Goal: Information Seeking & Learning: Learn about a topic

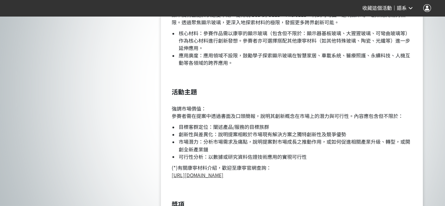
scroll to position [563, 0]
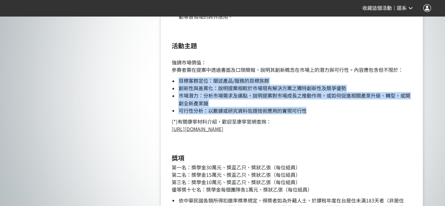
drag, startPoint x: 306, startPoint y: 112, endPoint x: 176, endPoint y: 81, distance: 133.4
click at [176, 81] on ul "目標客群定位：闡述產品/服務的目標族群 創新性與差異化：說明提案相較於市場現有解決方案之獨特創新性及競爭優勢 市場潛力：分析市場需求及痛點，說明提案對市場成長…" at bounding box center [291, 95] width 241 height 37
click at [332, 106] on li "市場潛力：分析市場需求及痛點，說明提案對市場成長之推動作用，或如何促進相關產業升級、轉型，或開創全新產業鏈" at bounding box center [295, 99] width 234 height 15
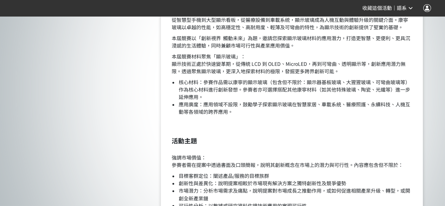
scroll to position [422, 0]
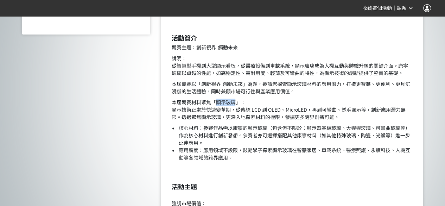
drag, startPoint x: 214, startPoint y: 103, endPoint x: 233, endPoint y: 102, distance: 18.7
click at [233, 102] on p "本屆競賽材料聚焦「顯示玻璃」： 顯示技術正處於快速變革期，從傳統 LCD 到 OLED、MicroLED，再到可彎曲、透明顯示等，創新應用潛力無限。透過聚焦顯…" at bounding box center [291, 109] width 241 height 22
drag, startPoint x: 290, startPoint y: 123, endPoint x: 273, endPoint y: 120, distance: 17.2
drag, startPoint x: 241, startPoint y: 110, endPoint x: 307, endPoint y: 111, distance: 66.1
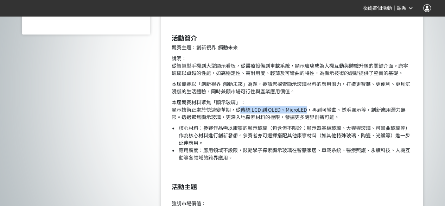
click at [307, 111] on p "本屆競賽材料聚焦「顯示玻璃」： 顯示技術正處於快速變革期，從傳統 LCD 到 OLED、MicroLED，再到可彎曲、透明顯示等，創新應用潛力無限。透過聚焦顯…" at bounding box center [291, 109] width 241 height 22
click at [369, 109] on p "本屆競賽材料聚焦「顯示玻璃」： 顯示技術正處於快速變革期，從傳統 LCD 到 OLED、MicroLED，再到可彎曲、透明顯示等，創新應用潛力無限。透過聚焦顯…" at bounding box center [291, 109] width 241 height 22
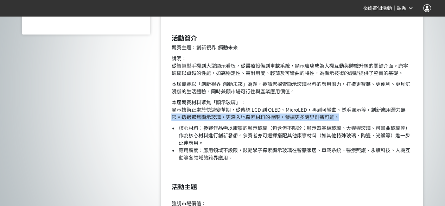
drag, startPoint x: 174, startPoint y: 116, endPoint x: 387, endPoint y: 117, distance: 212.7
click at [387, 117] on p "本屆競賽材料聚焦「顯示玻璃」： 顯示技術正處於快速變革期，從傳統 LCD 到 OLED、MicroLED，再到可彎曲、透明顯示等，創新應用潛力無限。透過聚焦顯…" at bounding box center [291, 109] width 241 height 22
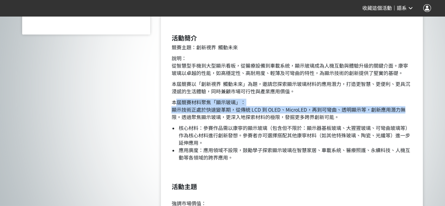
drag, startPoint x: 211, startPoint y: 104, endPoint x: 423, endPoint y: 110, distance: 211.4
drag, startPoint x: 421, startPoint y: 111, endPoint x: 354, endPoint y: 119, distance: 68.0
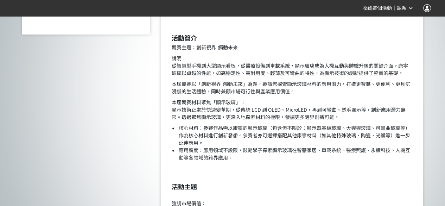
click at [280, 117] on p "本屆競賽材料聚焦「顯示玻璃」： 顯示技術正處於快速變革期，從傳統 LCD 到 OLED、MicroLED，再到可彎曲、透明顯示等，創新應用潛力無限。透過聚焦顯…" at bounding box center [291, 109] width 241 height 22
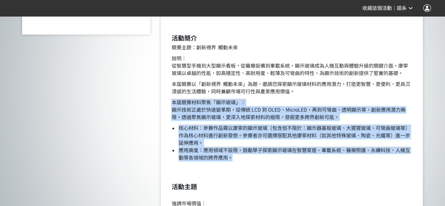
drag, startPoint x: 169, startPoint y: 102, endPoint x: 266, endPoint y: 159, distance: 112.1
click at [265, 158] on li "應用廣度：應用領域不設限，鼓勵學子探索顯示玻璃在智慧家居、車載系統、醫療照護、永續科技、人機互動等各領域的跨界應用。" at bounding box center [295, 153] width 234 height 15
drag, startPoint x: 274, startPoint y: 155, endPoint x: 169, endPoint y: 105, distance: 115.9
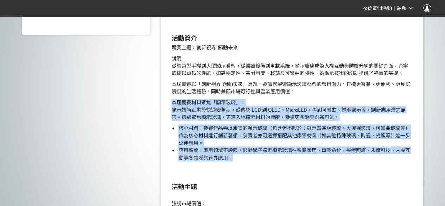
click at [171, 102] on p "本屆競賽材料聚焦「顯示玻璃」： 顯示技術正處於快速變革期，從傳統 LCD 到 OLED、MicroLED，再到可彎曲、透明顯示等，創新應用潛力無限。透過聚焦顯…" at bounding box center [291, 109] width 241 height 22
drag, startPoint x: 171, startPoint y: 102, endPoint x: 282, endPoint y: 158, distance: 123.8
click at [277, 159] on li "應用廣度：應用領域不設限，鼓勵學子探索顯示玻璃在智慧家居、車載系統、醫療照護、永續科技、人機互動等各領域的跨界應用。" at bounding box center [295, 153] width 234 height 15
drag, startPoint x: 171, startPoint y: 102, endPoint x: 265, endPoint y: 158, distance: 109.7
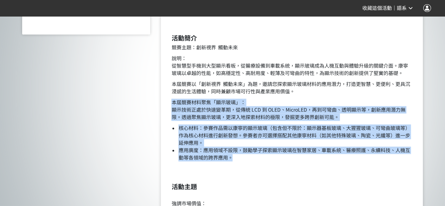
drag, startPoint x: 263, startPoint y: 158, endPoint x: 209, endPoint y: 140, distance: 57.3
click at [263, 158] on li "應用廣度：應用領域不設限，鼓勵學子探索顯示玻璃在智慧家居、車載系統、醫療照護、永續科技、人機互動等各領域的跨界應用。" at bounding box center [295, 153] width 234 height 15
click at [230, 157] on li "應用廣度：應用領域不設限，鼓勵學子探索顯示玻璃在智慧家居、車載系統、醫療照護、永續科技、人機互動等各領域的跨界應用。" at bounding box center [295, 153] width 234 height 15
drag, startPoint x: 172, startPoint y: 102, endPoint x: 389, endPoint y: 157, distance: 223.9
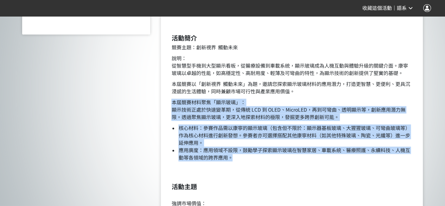
click at [263, 159] on li "應用廣度：應用領域不設限，鼓勵學子探索顯示玻璃在智慧家居、車載系統、醫療照護、永續科技、人機互動等各領域的跨界應用。" at bounding box center [295, 153] width 234 height 15
click at [238, 151] on li "應用廣度：應用領域不設限，鼓勵學子探索顯示玻璃在智慧家居、車載系統、醫療照護、永續科技、人機互動等各領域的跨界應用。" at bounding box center [295, 153] width 234 height 15
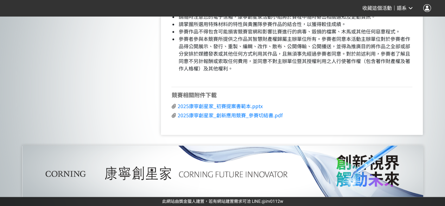
scroll to position [1565, 0]
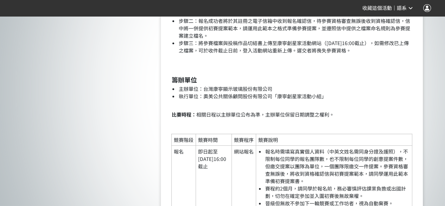
click at [218, 104] on li "執行單位：奧美公共關係顧問股份有限公司「康寧創星家活動小組」" at bounding box center [295, 99] width 234 height 15
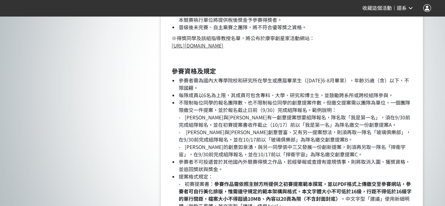
scroll to position [769, 0]
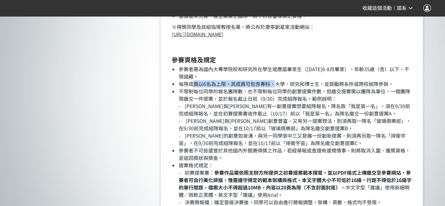
drag, startPoint x: 193, startPoint y: 83, endPoint x: 276, endPoint y: 83, distance: 82.6
click at [276, 83] on li "每隊成員以6名為上限，其成員可包含專科、大學、研究和博士生，並鼓勵跨系所或跨校組隊參與。" at bounding box center [295, 83] width 234 height 7
click at [306, 81] on li "每隊成員以6名為上限，其成員可包含專科、大學、研究和博士生，並鼓勵跨系所或跨校組隊參與。" at bounding box center [295, 83] width 234 height 7
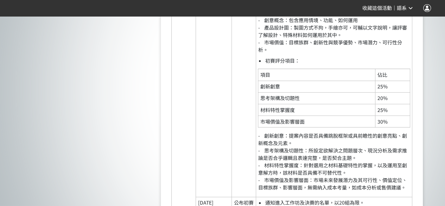
scroll to position [1378, 0]
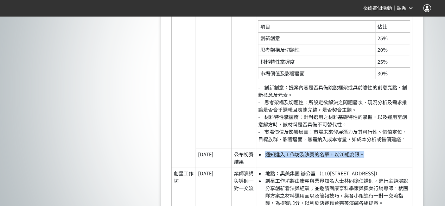
drag, startPoint x: 271, startPoint y: 163, endPoint x: 397, endPoint y: 164, distance: 125.5
click at [397, 158] on li "通知進入工作坊及決賽的名單，以20組為限。" at bounding box center [337, 154] width 145 height 7
drag, startPoint x: 369, startPoint y: 160, endPoint x: 199, endPoint y: 165, distance: 170.6
click at [199, 165] on tr "[DATE] 公布初賽結果 通知進入工作坊及決賽的名單，以20組為限。" at bounding box center [292, 157] width 241 height 19
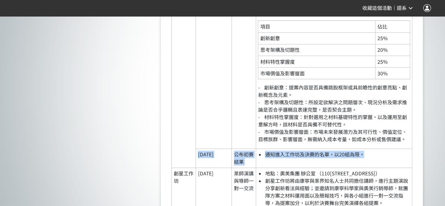
click at [198, 161] on td "[DATE]" at bounding box center [214, 157] width 36 height 19
drag, startPoint x: 198, startPoint y: 160, endPoint x: 374, endPoint y: 166, distance: 176.6
click at [373, 167] on tr "[DATE] 公布初賽結果 通知進入工作坊及決賽的名單，以20組為限。" at bounding box center [292, 157] width 241 height 19
click at [376, 164] on td "通知進入工作坊及決賽的名單，以20組為限。" at bounding box center [334, 157] width 156 height 19
drag, startPoint x: 376, startPoint y: 161, endPoint x: 199, endPoint y: 167, distance: 177.0
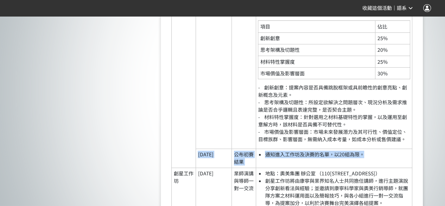
click at [199, 167] on tr "[DATE] 公布初賽結果 通知進入工作坊及決賽的名單，以20組為限。" at bounding box center [292, 157] width 241 height 19
click at [199, 167] on td "[DATE]" at bounding box center [214, 157] width 36 height 19
drag, startPoint x: 198, startPoint y: 161, endPoint x: 366, endPoint y: 169, distance: 168.3
click at [366, 167] on tr "[DATE] 公布初賽結果 通知進入工作坊及決賽的名單，以20組為限。" at bounding box center [292, 157] width 241 height 19
click at [386, 165] on td "通知進入工作坊及決賽的名單，以20組為限。" at bounding box center [334, 157] width 156 height 19
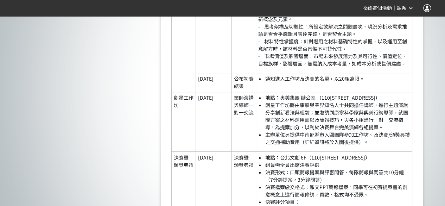
scroll to position [1331, 0]
